Goal: Information Seeking & Learning: Stay updated

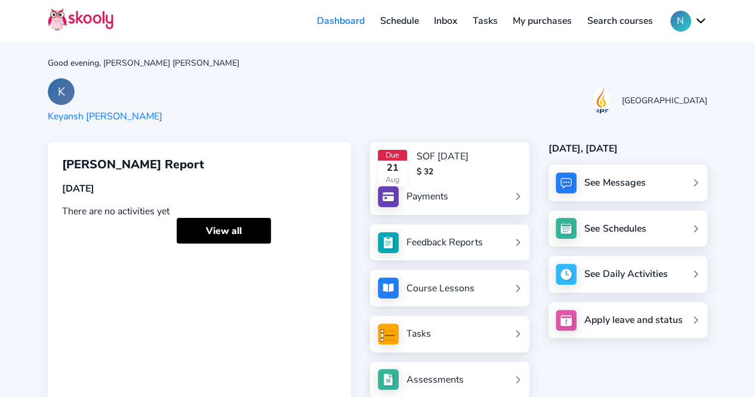
click at [448, 22] on link "Inbox" at bounding box center [445, 20] width 39 height 19
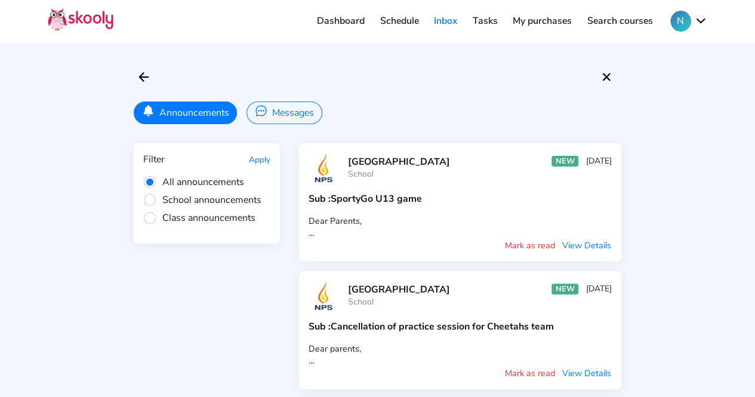
click at [279, 116] on button "Messages" at bounding box center [283, 112] width 75 height 23
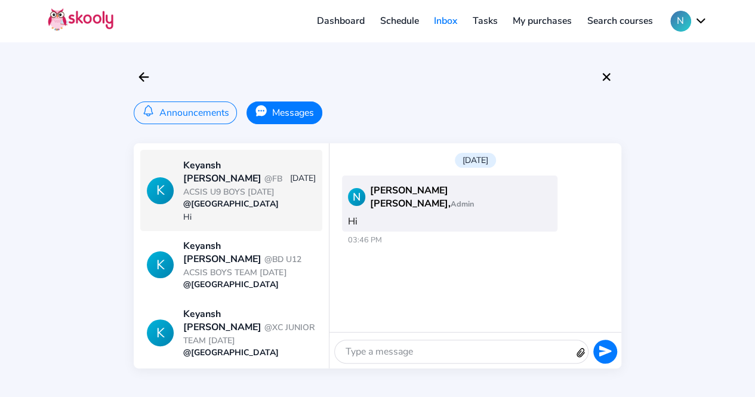
click at [236, 182] on span "@FB ACSIS U9 BOYS SEPT 2025" at bounding box center [232, 185] width 99 height 24
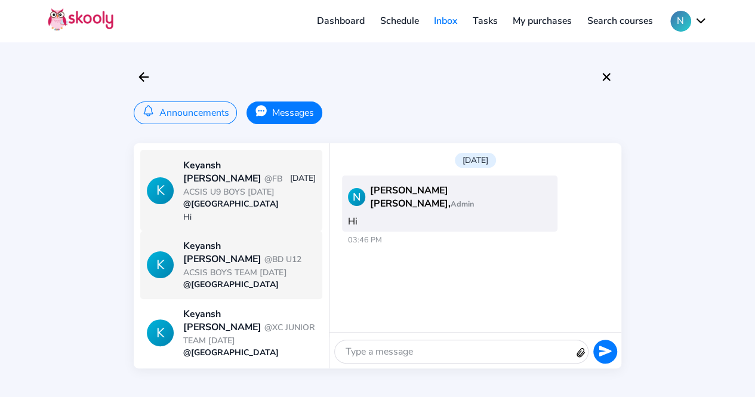
click at [228, 261] on span "@BD U12 ACSIS BOYS TEAM 2 SEPT 2025" at bounding box center [242, 266] width 118 height 24
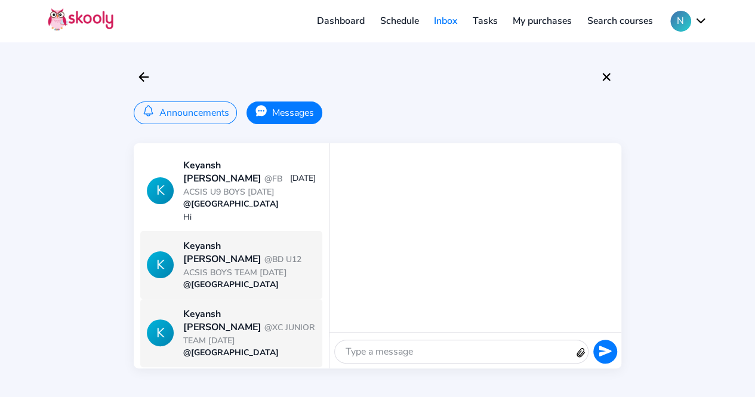
click at [228, 322] on span "@XC JUNIOR TEAM SEPT 2025" at bounding box center [249, 334] width 132 height 24
